Goal: Find specific page/section: Find specific page/section

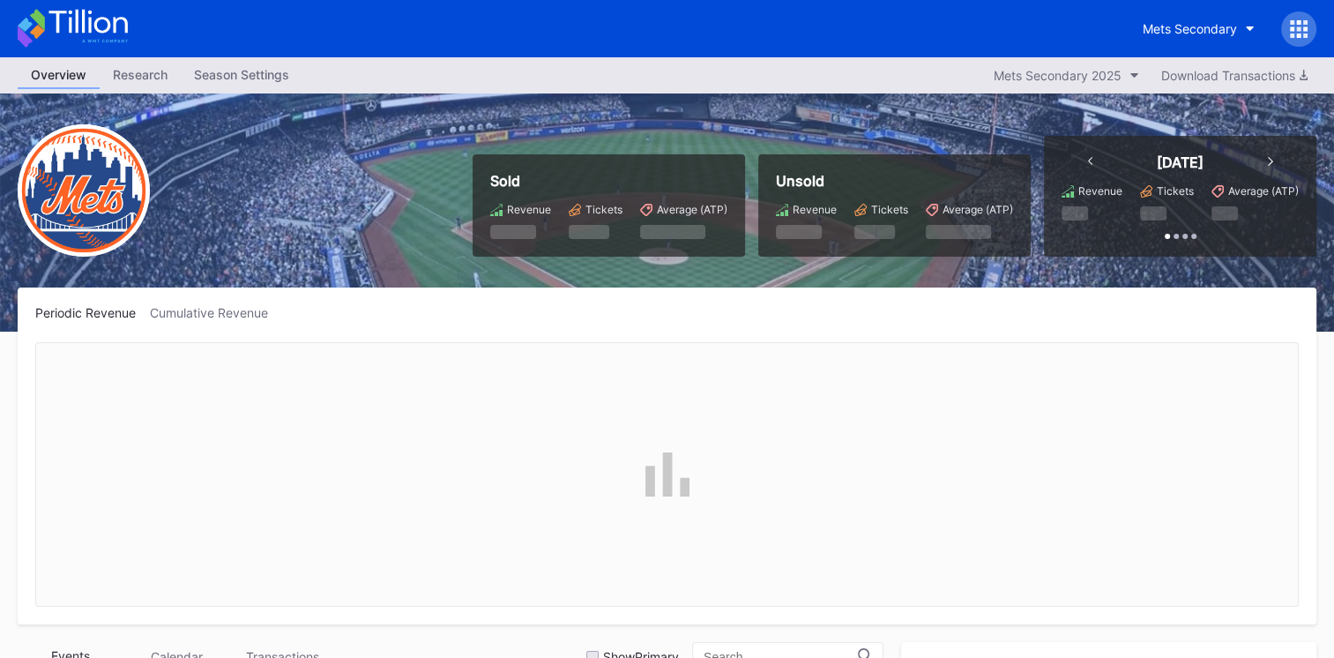
scroll to position [4007, 0]
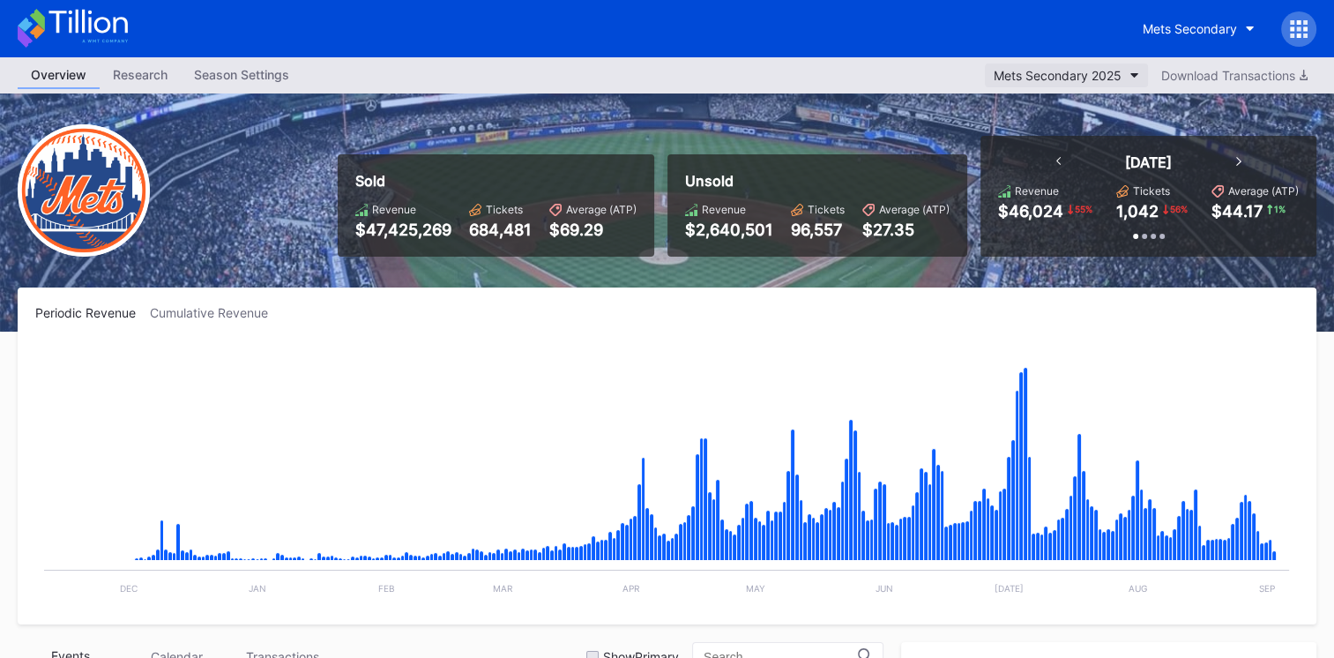
click at [1081, 72] on div "Mets Secondary 2025" at bounding box center [1058, 75] width 128 height 15
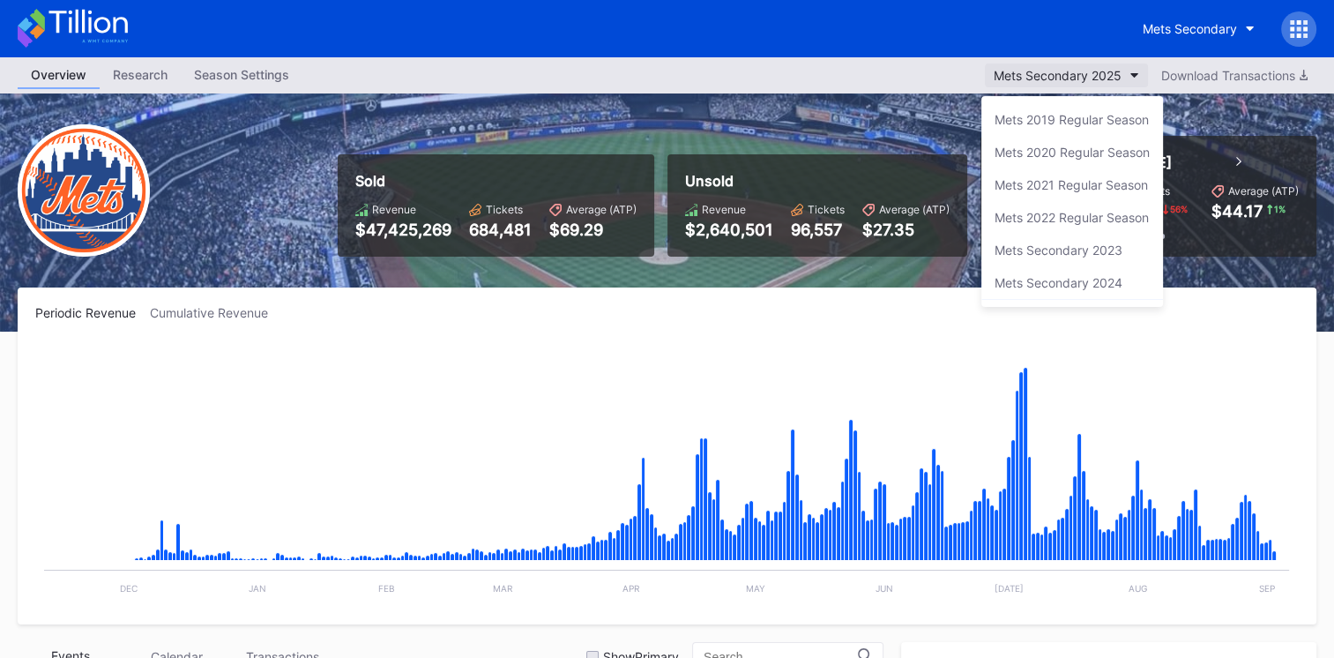
scroll to position [29, 0]
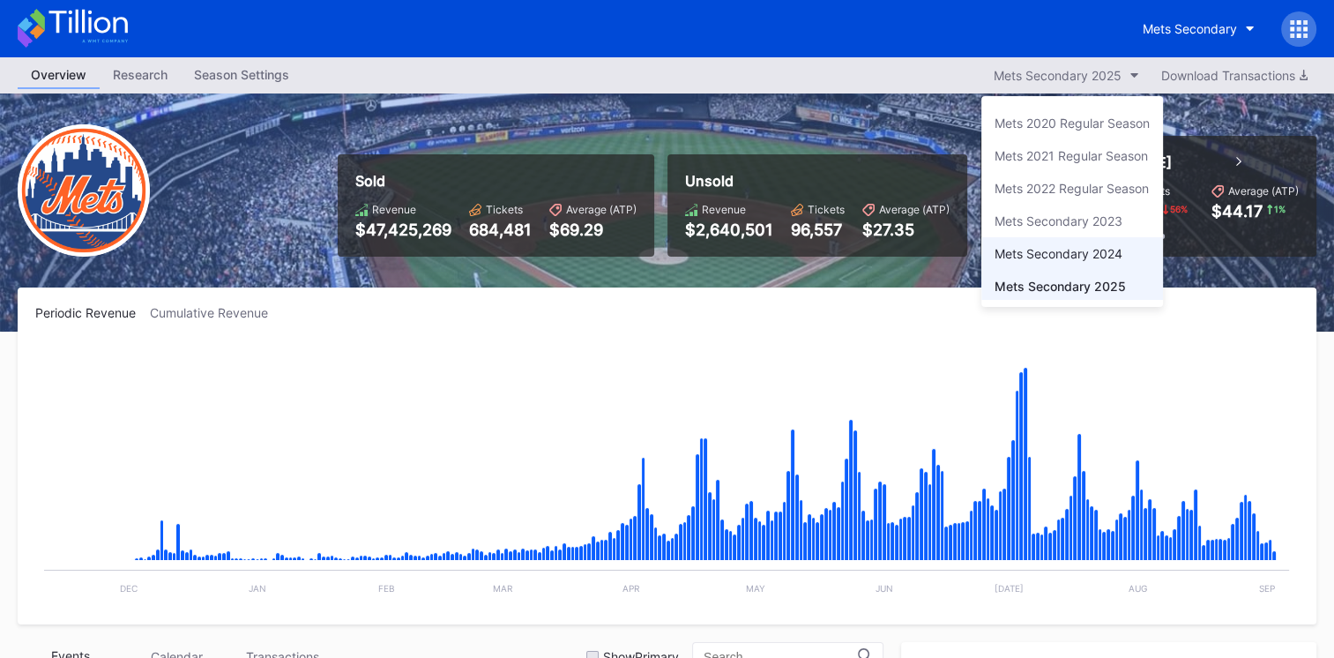
click at [1069, 246] on div "Mets Secondary 2024" at bounding box center [1059, 253] width 128 height 15
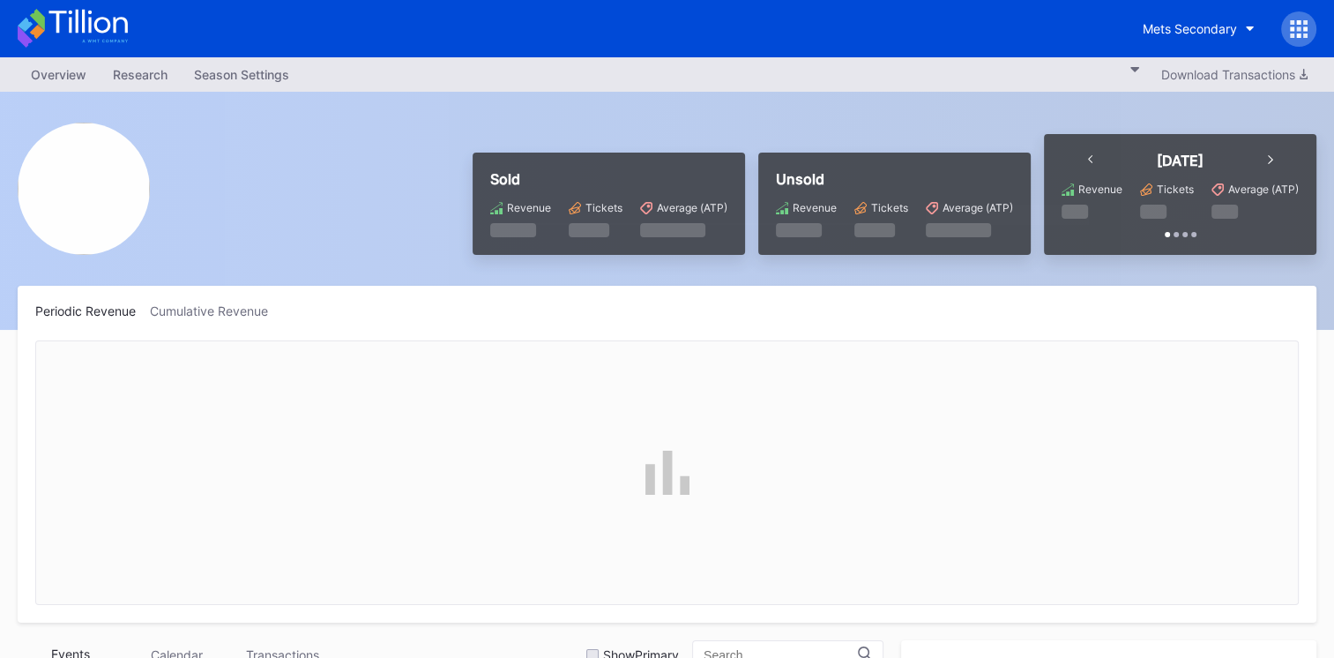
scroll to position [555, 0]
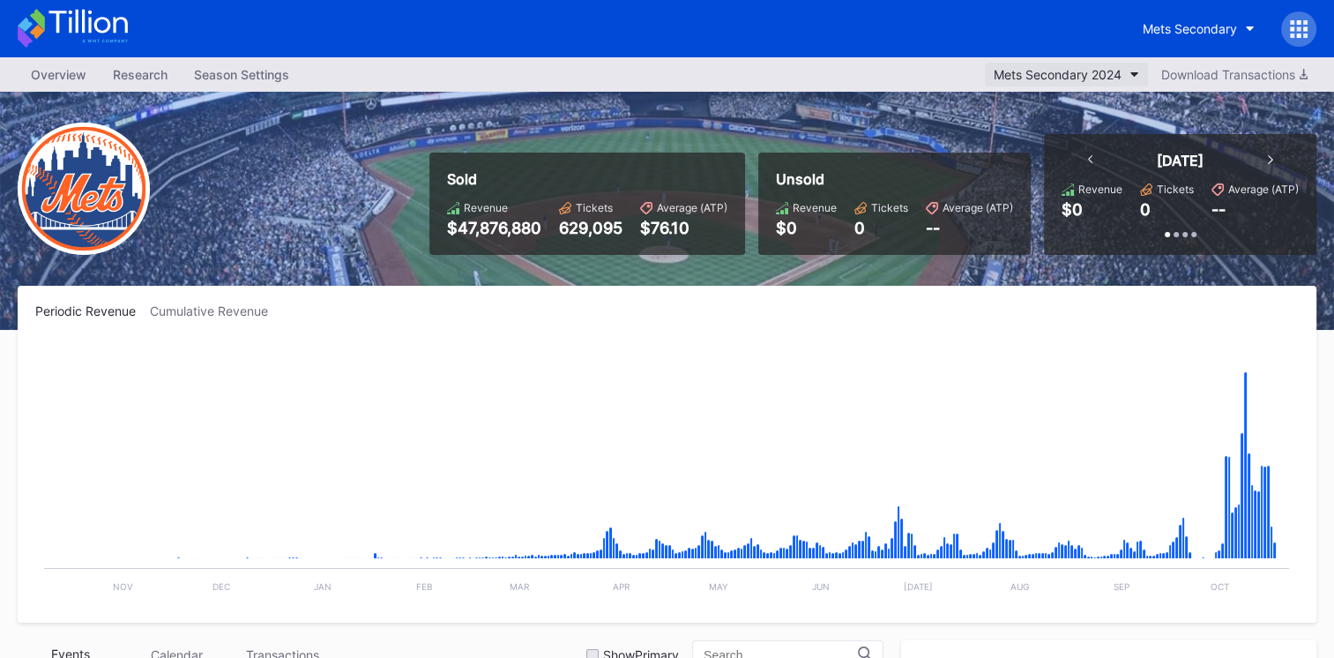
click at [1086, 78] on div "Mets Secondary 2024" at bounding box center [1058, 74] width 128 height 15
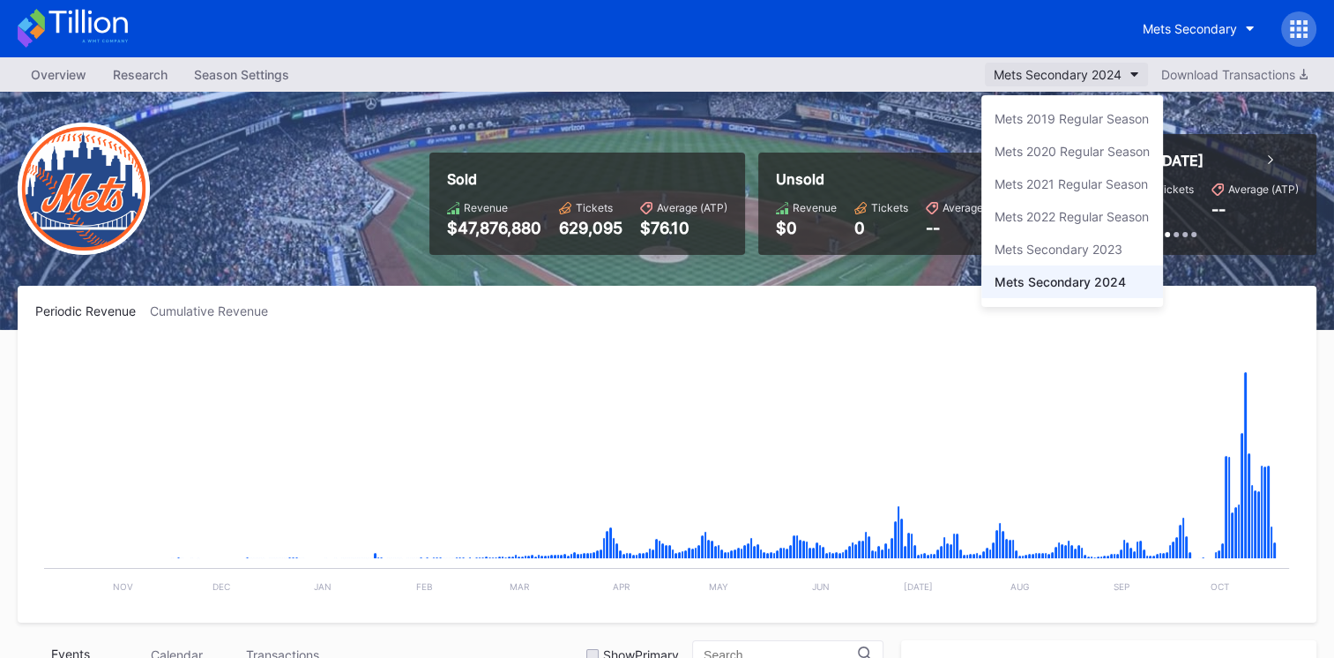
scroll to position [29, 0]
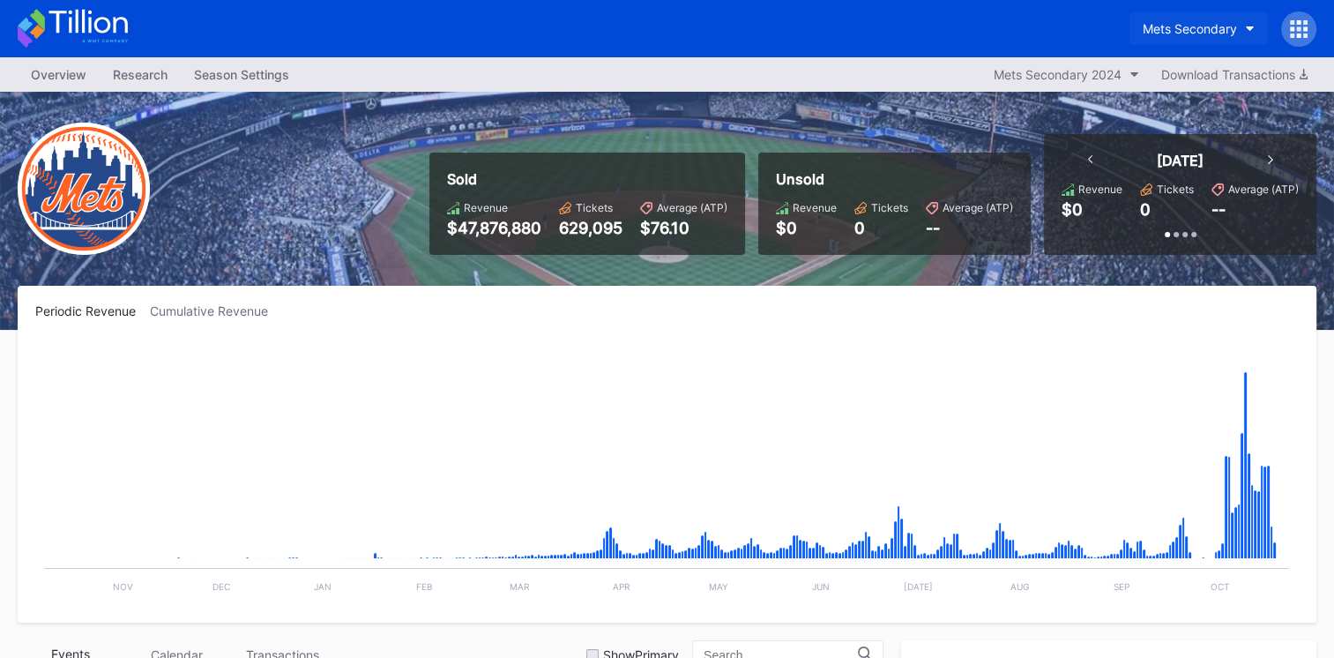
click at [1211, 37] on button "Mets Secondary" at bounding box center [1199, 28] width 138 height 33
click at [1046, 79] on div "Mets Secondary 2024" at bounding box center [1058, 74] width 128 height 15
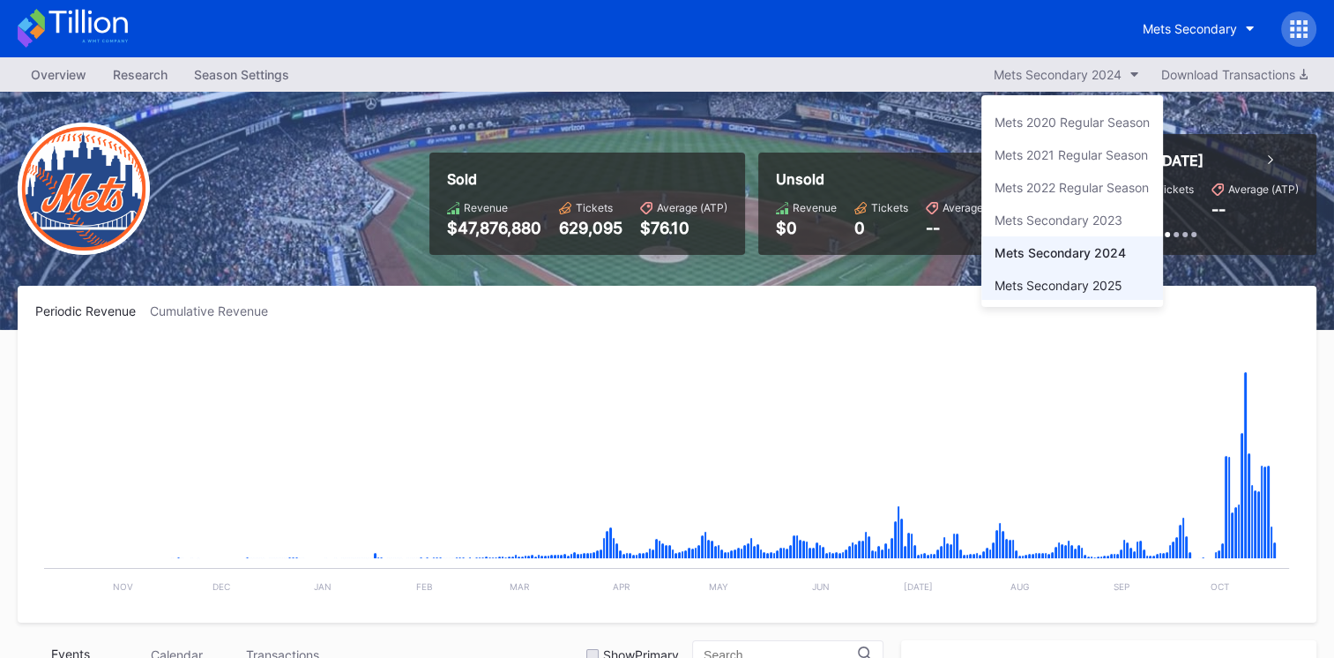
click at [1056, 290] on div "Mets Secondary 2025" at bounding box center [1059, 285] width 128 height 15
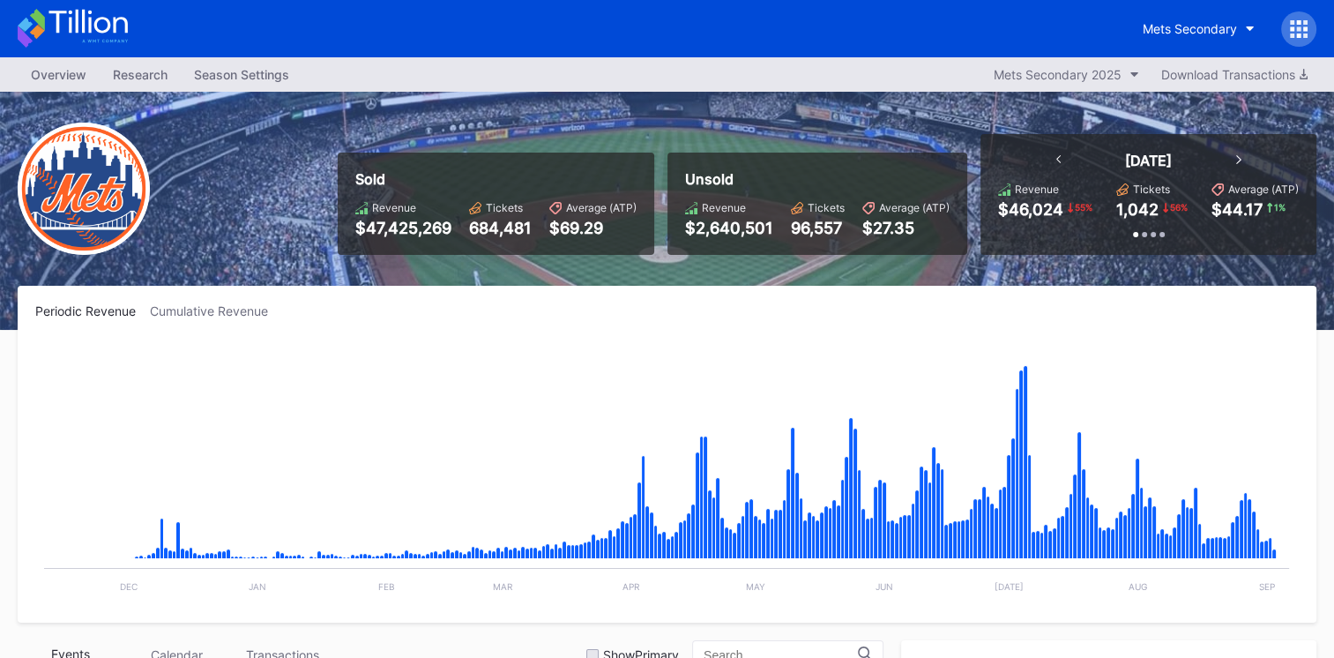
scroll to position [4007, 0]
click at [1230, 414] on rect "Chart title" at bounding box center [666, 472] width 1263 height 265
